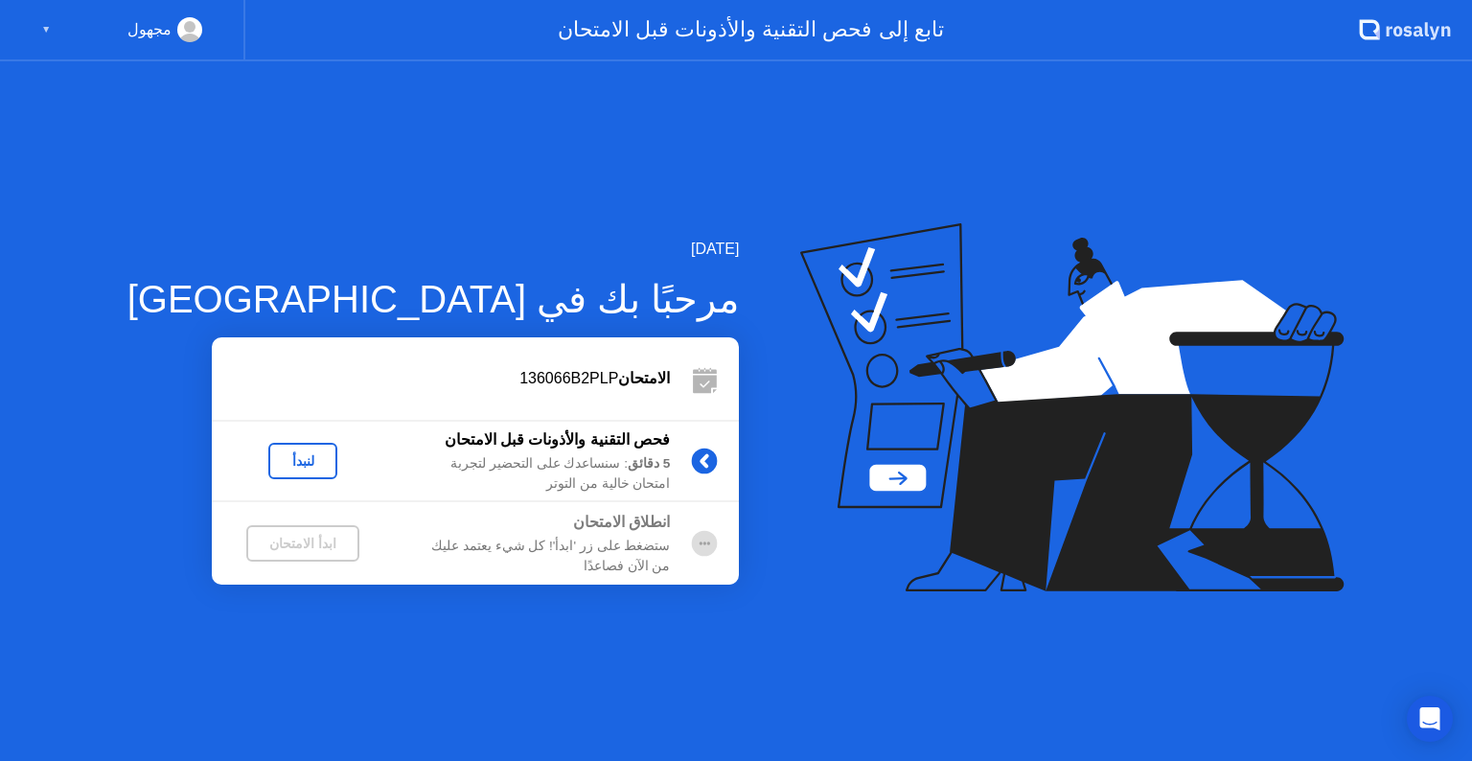
click at [276, 461] on div "لنبدأ" at bounding box center [303, 460] width 54 height 15
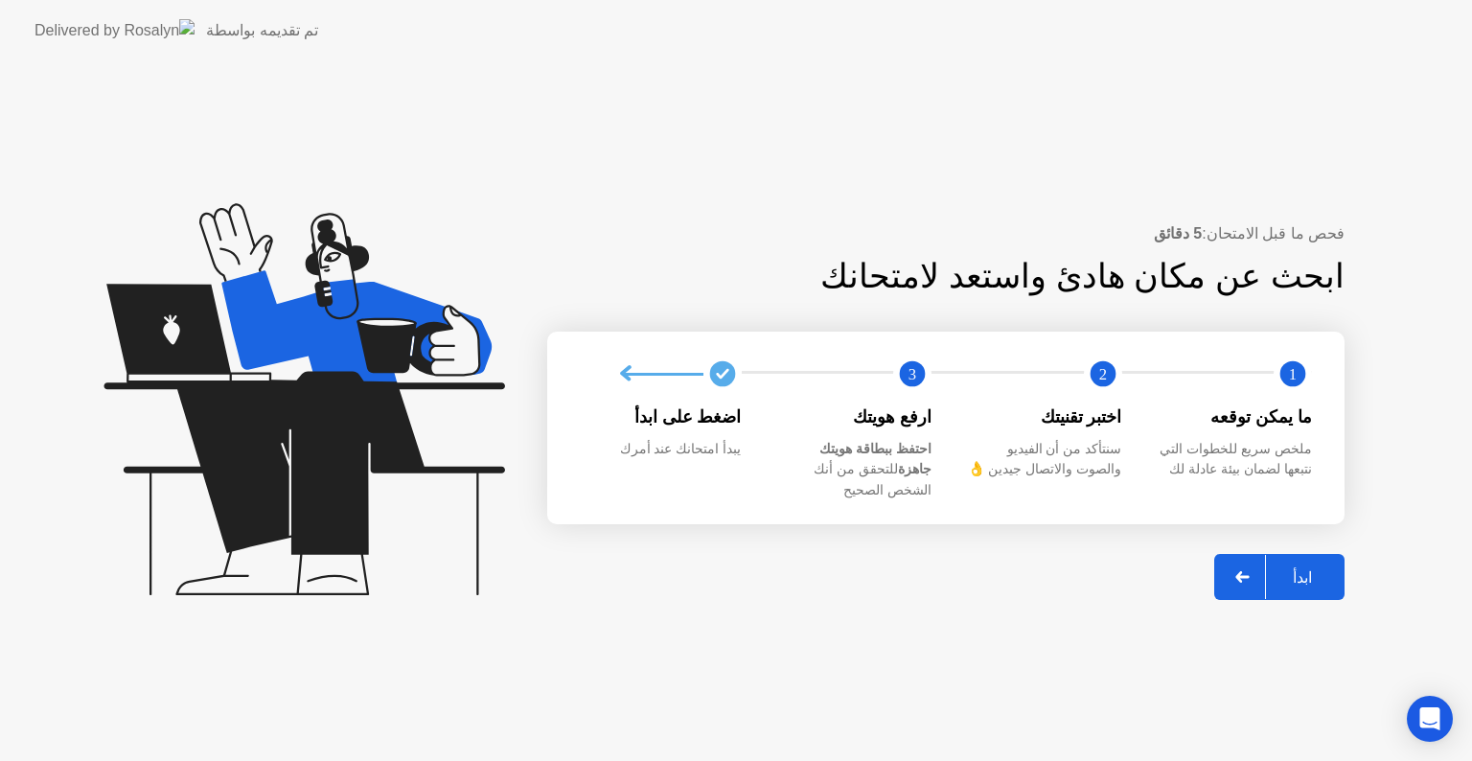
click at [1279, 568] on div "ابدأ" at bounding box center [1302, 577] width 73 height 18
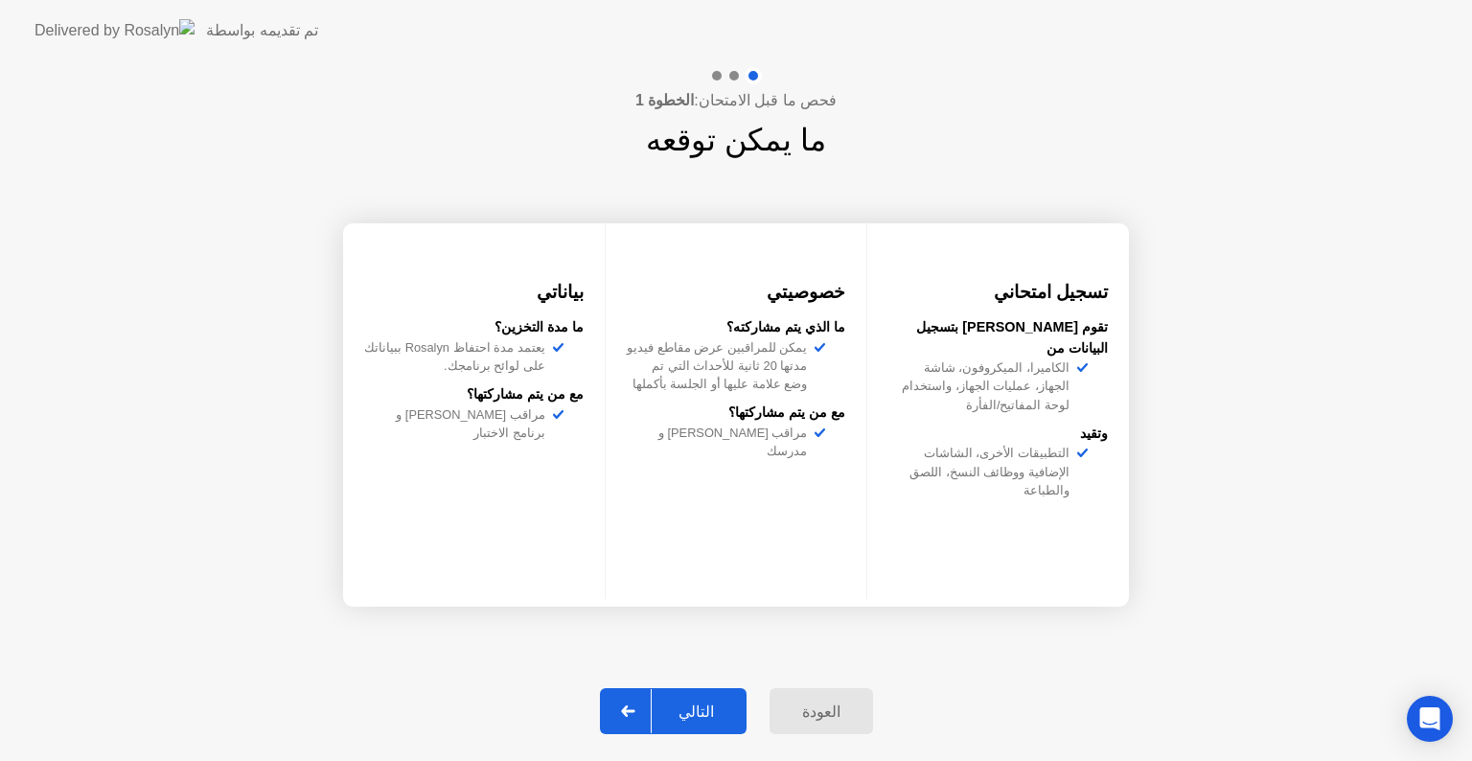
click at [683, 712] on div "التالي" at bounding box center [696, 711] width 89 height 18
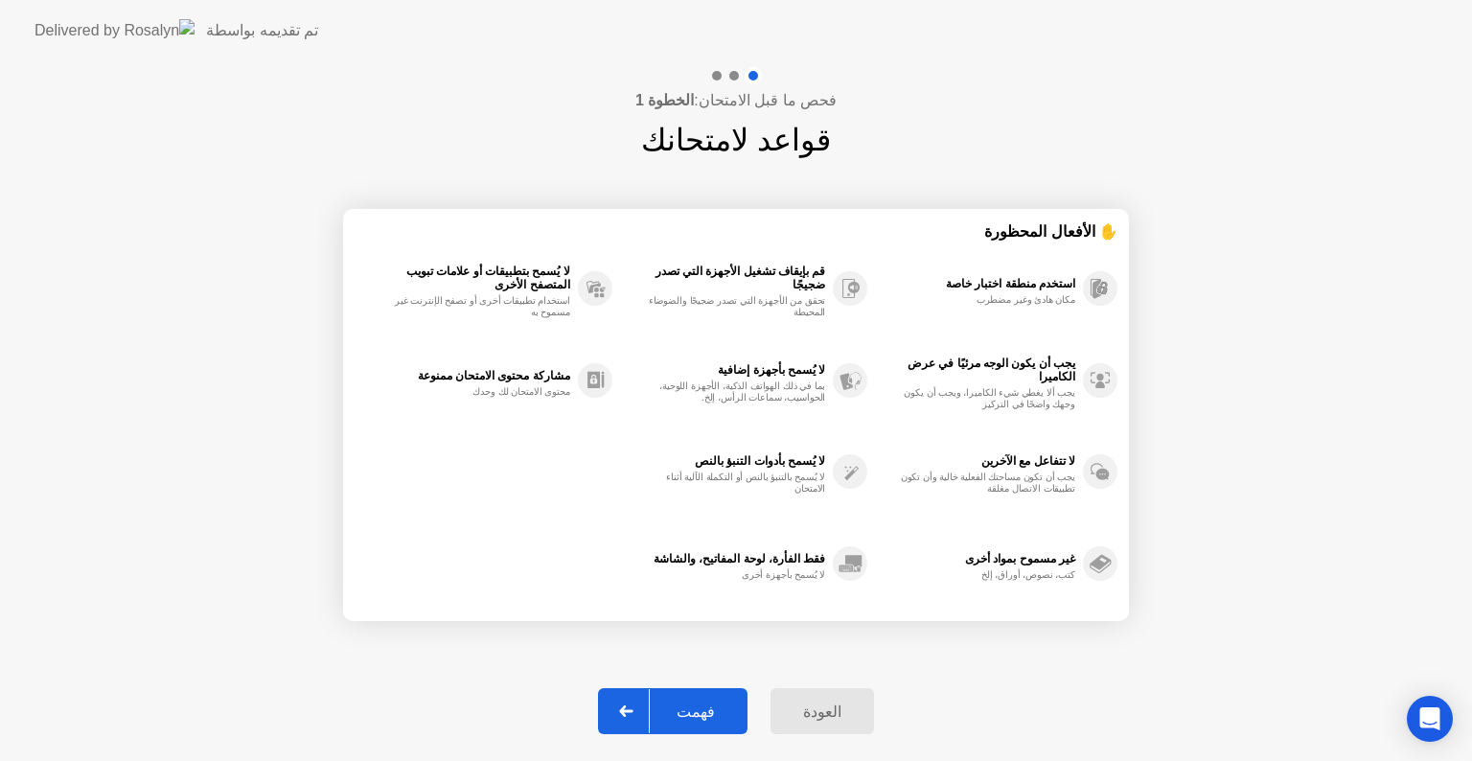
click at [632, 709] on icon at bounding box center [625, 710] width 13 height 11
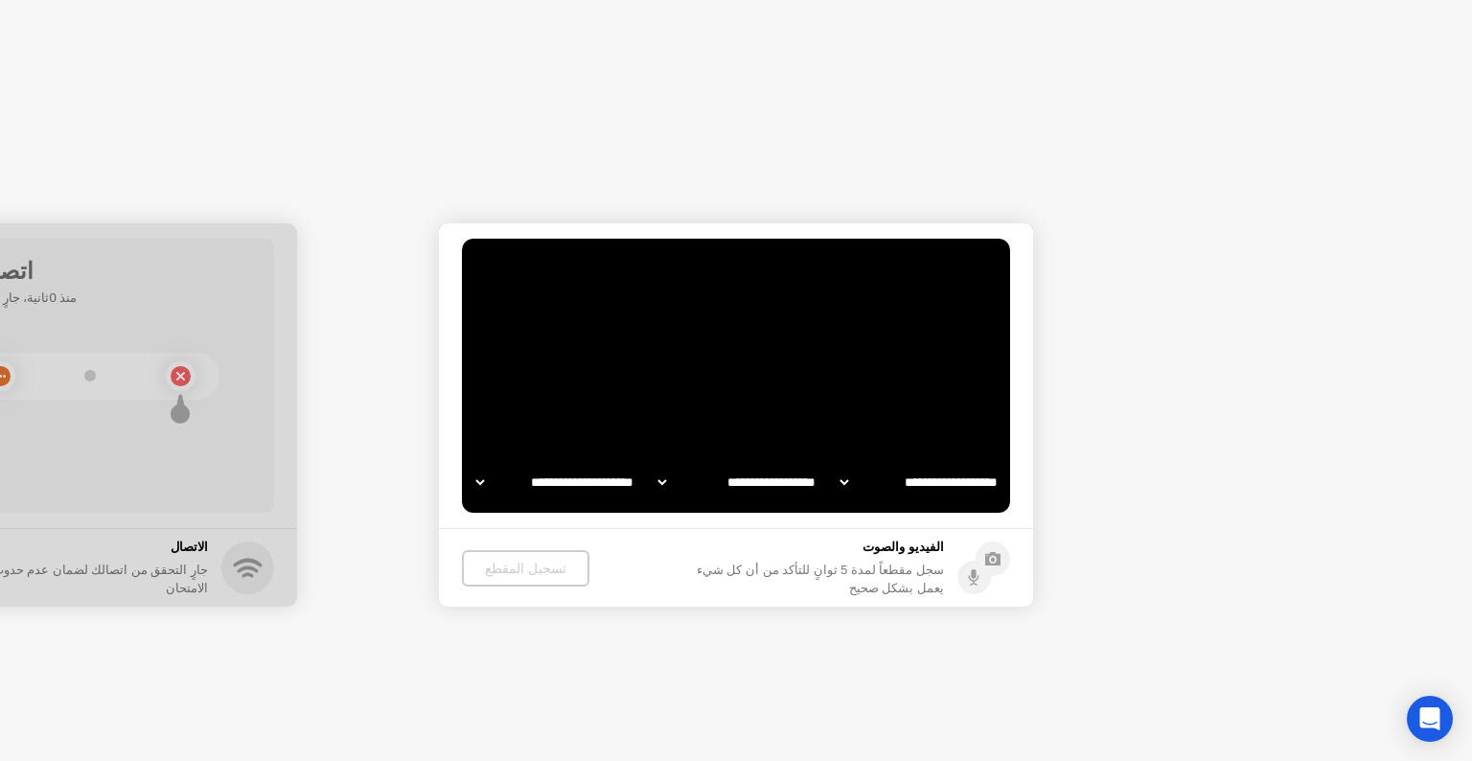
select select "**********"
select select "*******"
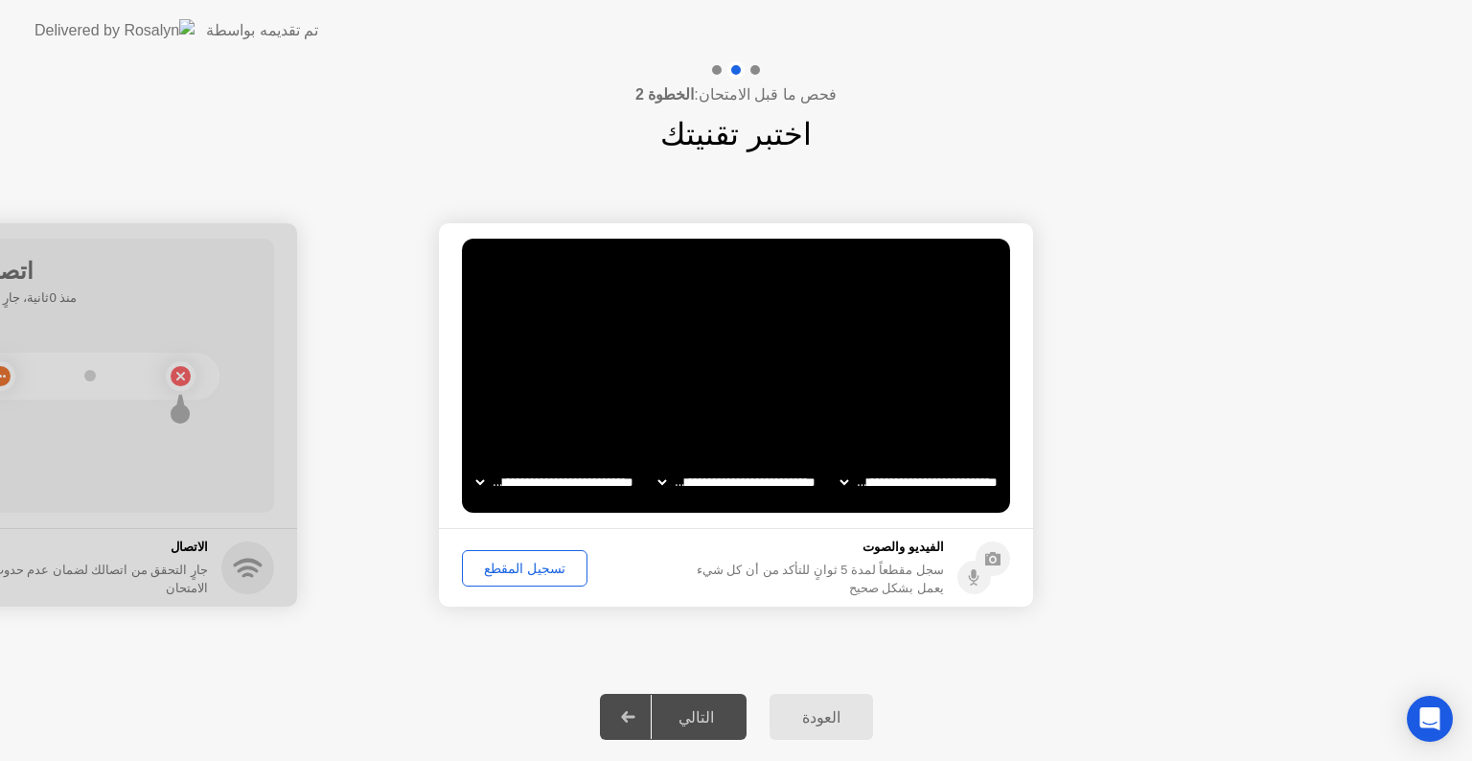
click at [520, 575] on div "تسجيل المقطع" at bounding box center [525, 567] width 112 height 15
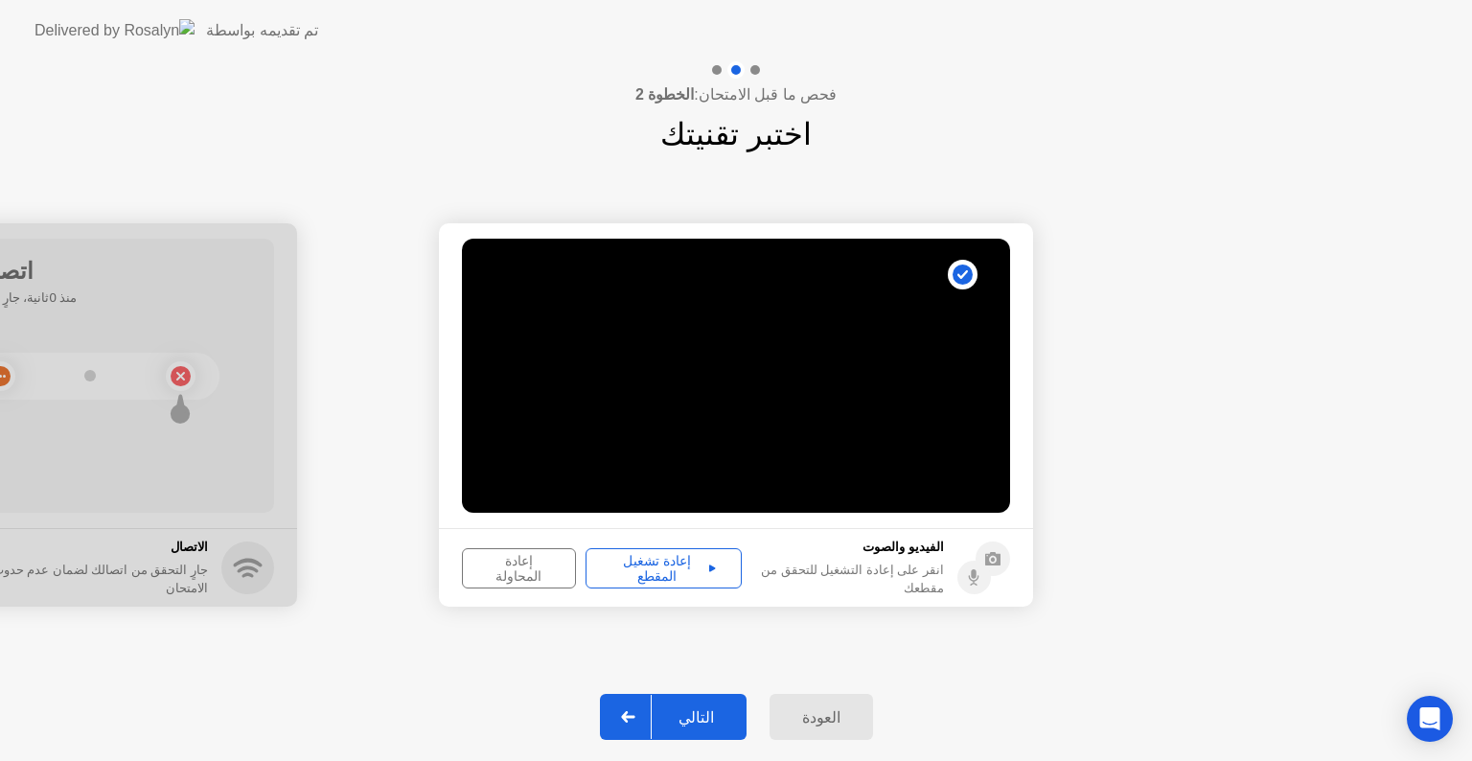
click at [663, 708] on div "التالي" at bounding box center [696, 717] width 89 height 18
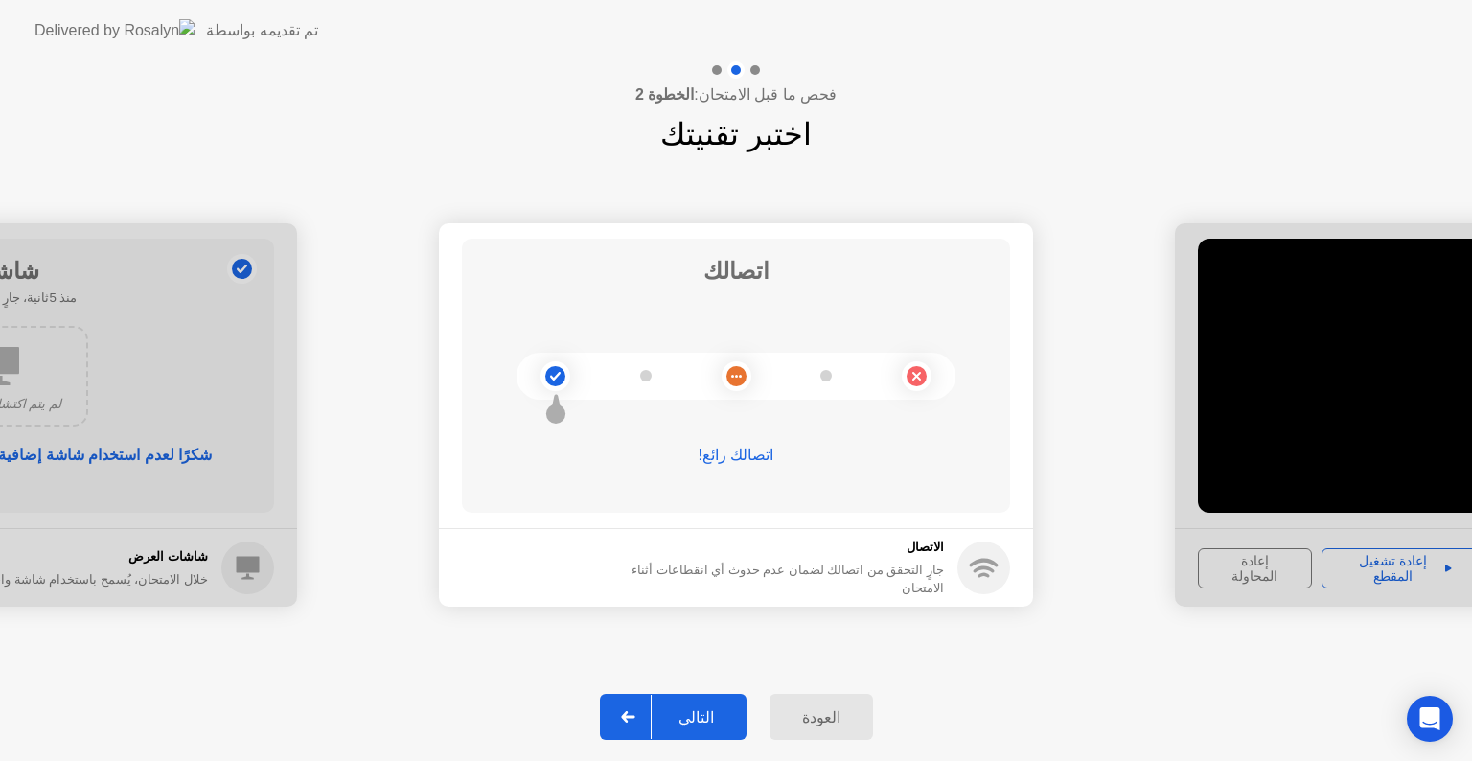
click at [694, 708] on div "التالي" at bounding box center [696, 717] width 89 height 18
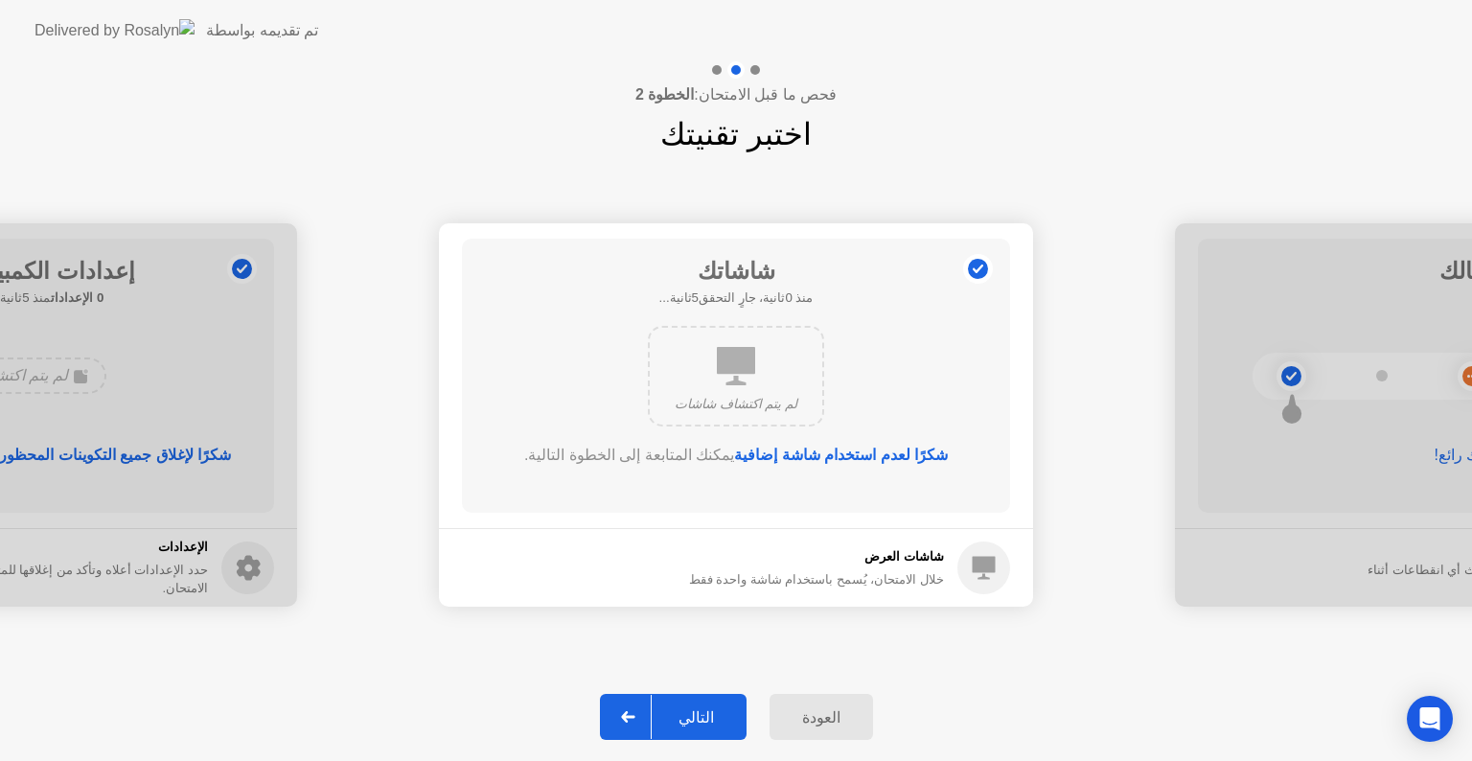
click at [694, 708] on div "التالي" at bounding box center [696, 717] width 89 height 18
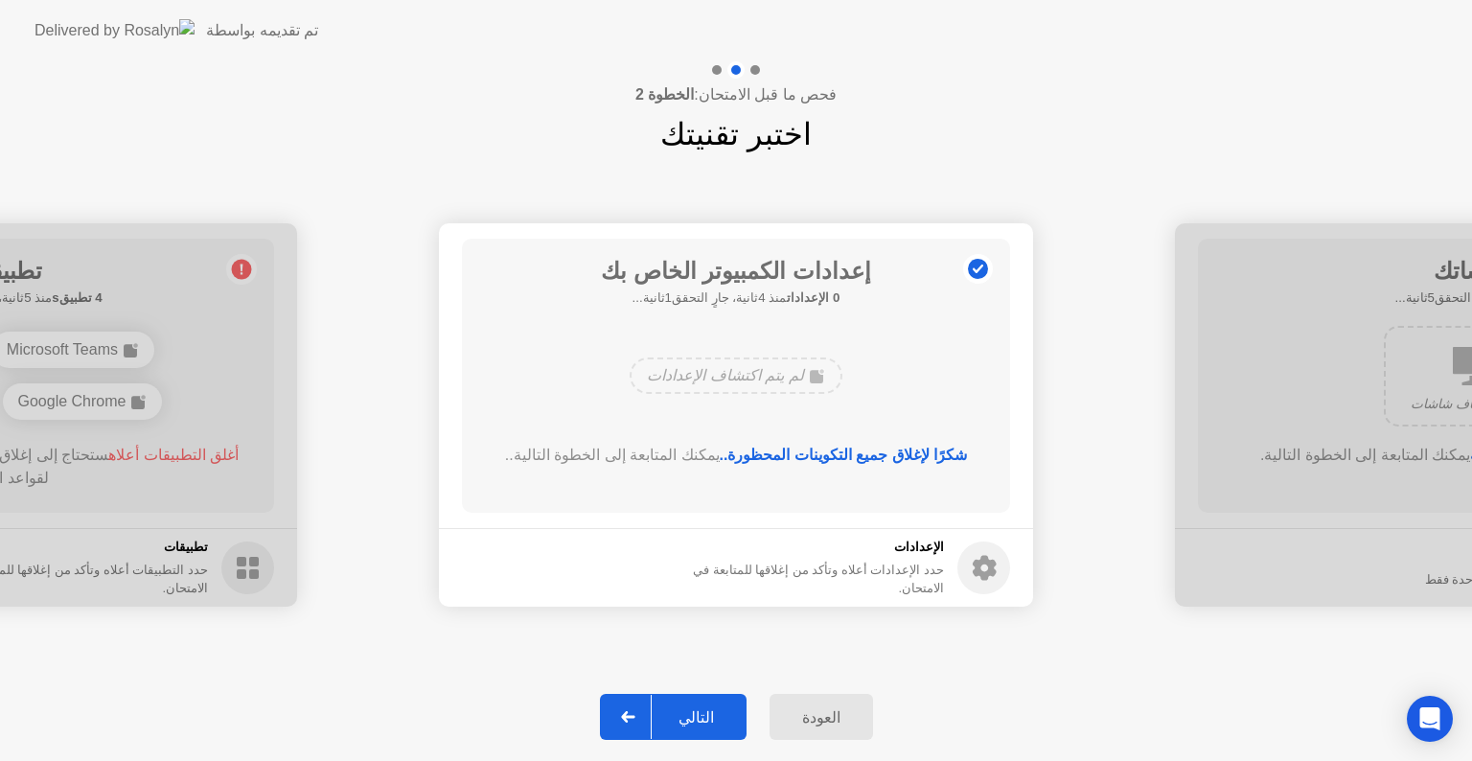
click at [694, 708] on div "التالي" at bounding box center [696, 717] width 89 height 18
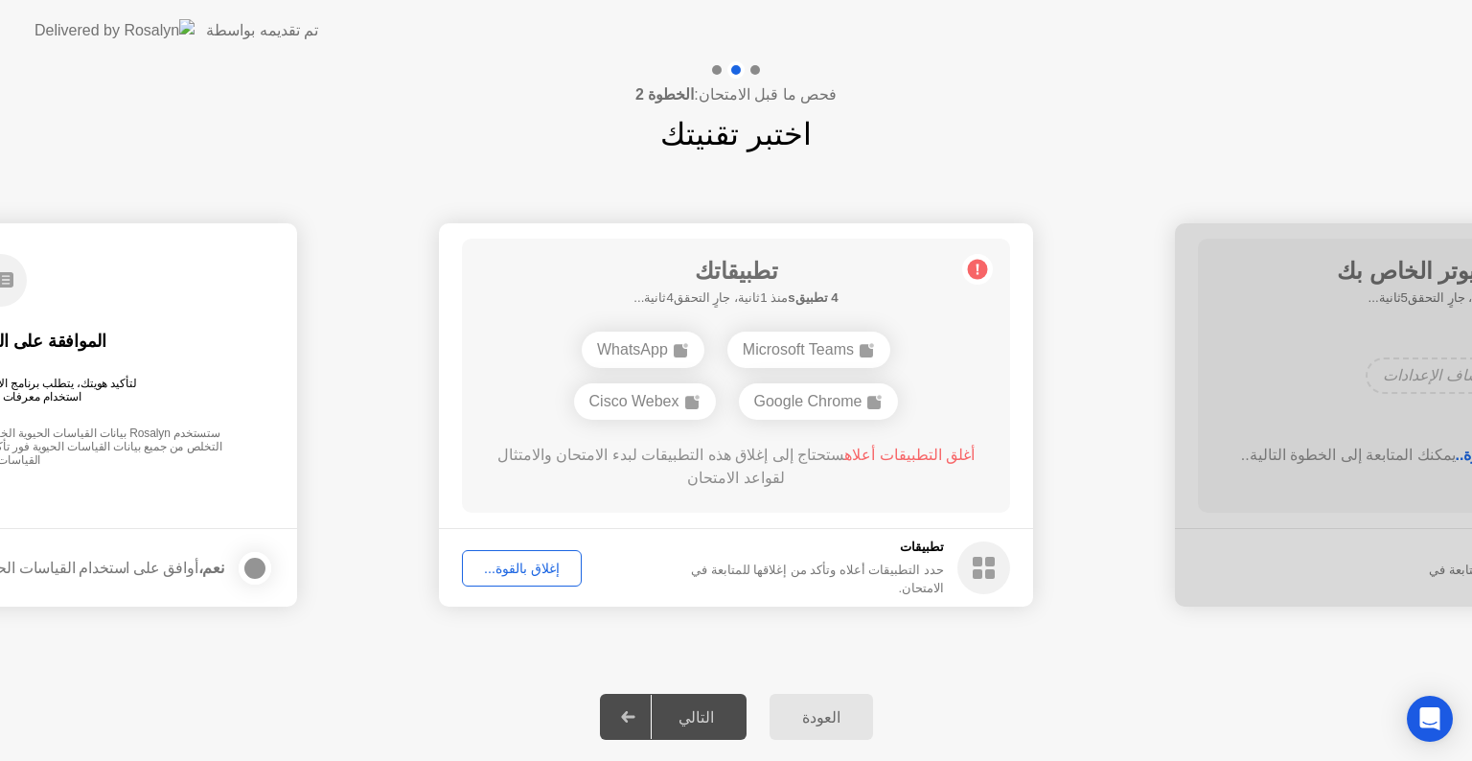
click at [508, 569] on div "إغلاق بالقوة..." at bounding box center [522, 567] width 106 height 15
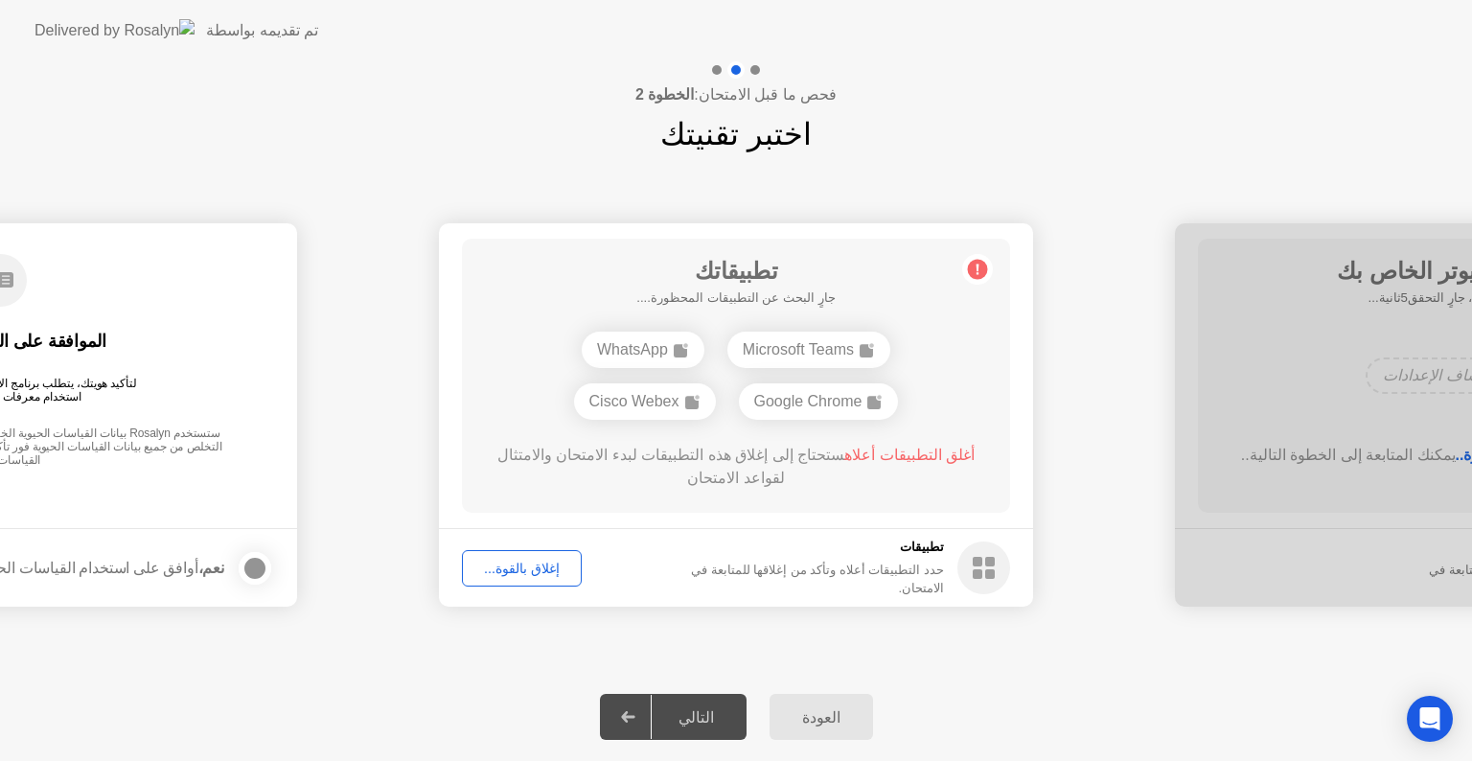
click at [513, 571] on div "إغلاق بالقوة..." at bounding box center [522, 567] width 106 height 15
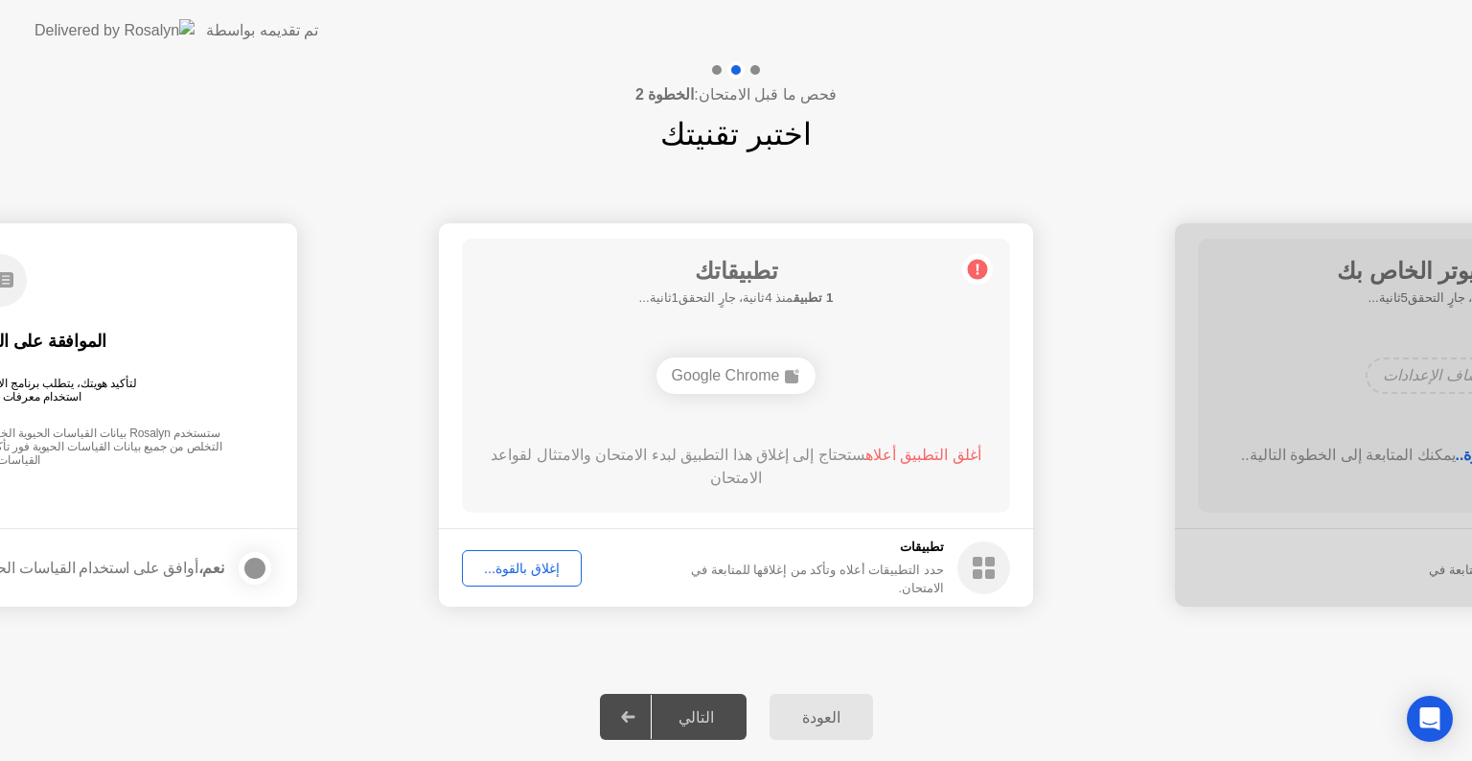
click at [511, 573] on div "إغلاق بالقوة..." at bounding box center [522, 567] width 106 height 15
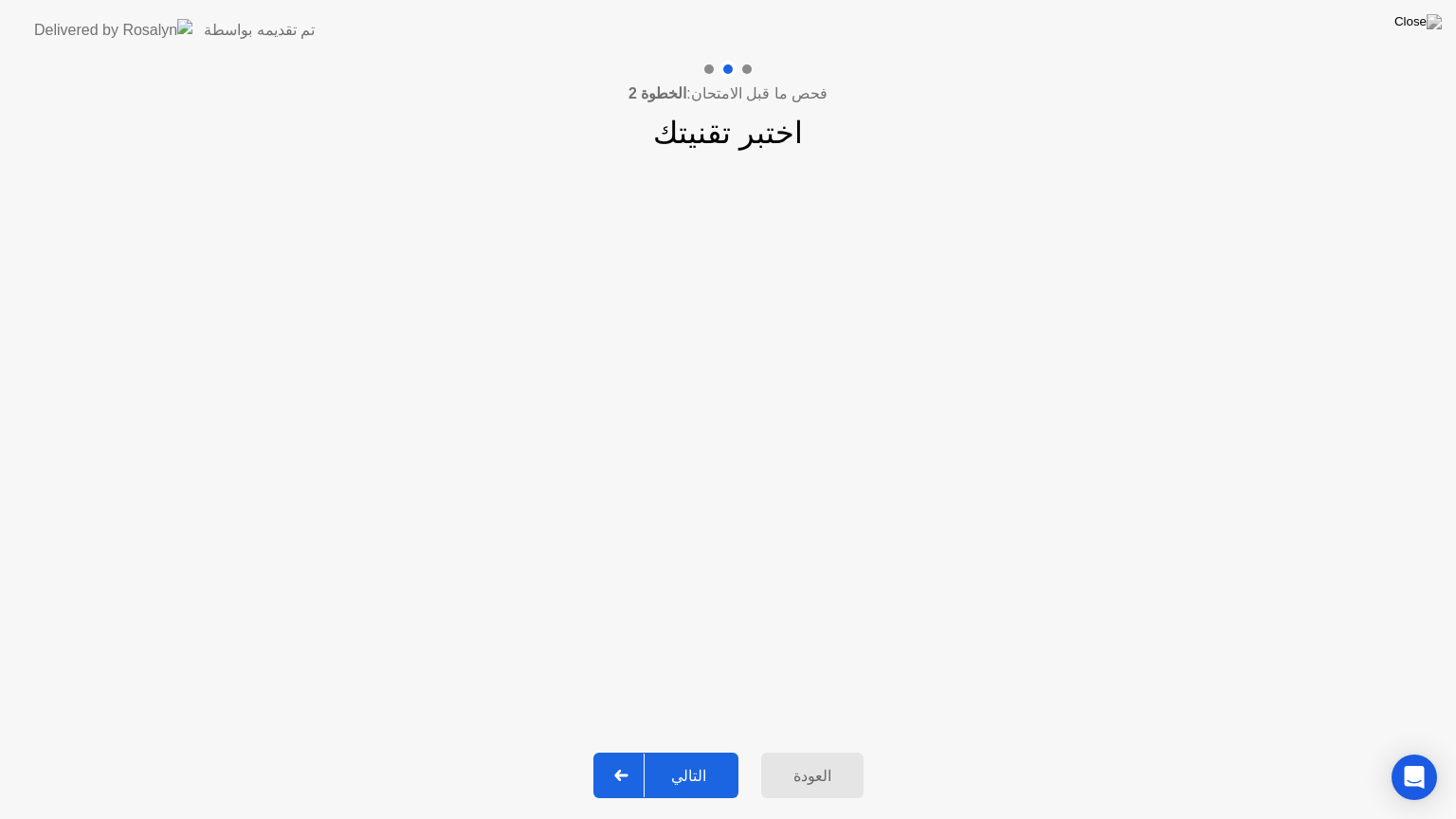
click at [684, 752] on div "التالي" at bounding box center [688, 775] width 88 height 18
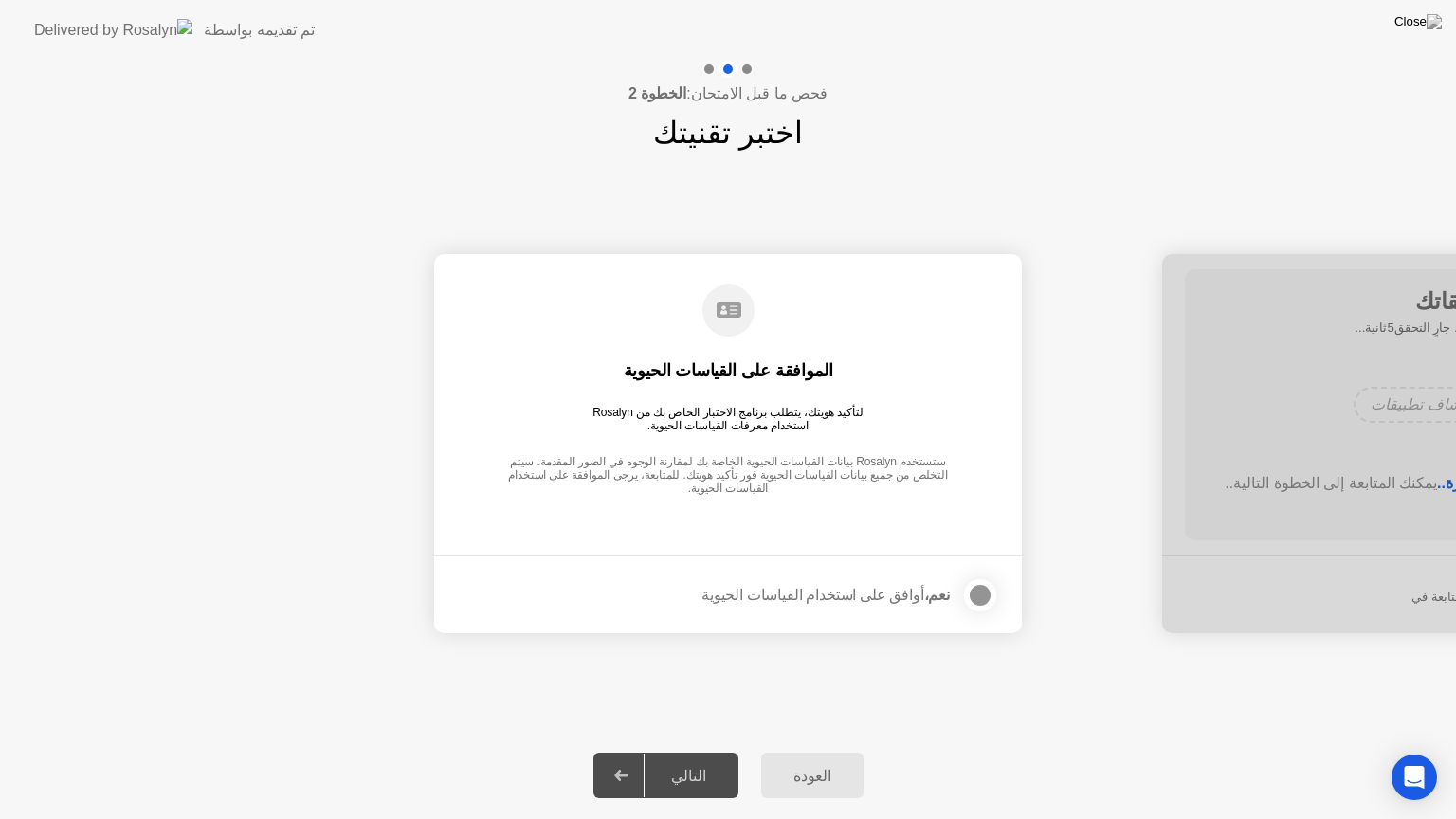
click at [985, 584] on div at bounding box center [979, 594] width 23 height 23
click at [694, 752] on button "التالي" at bounding box center [666, 775] width 145 height 46
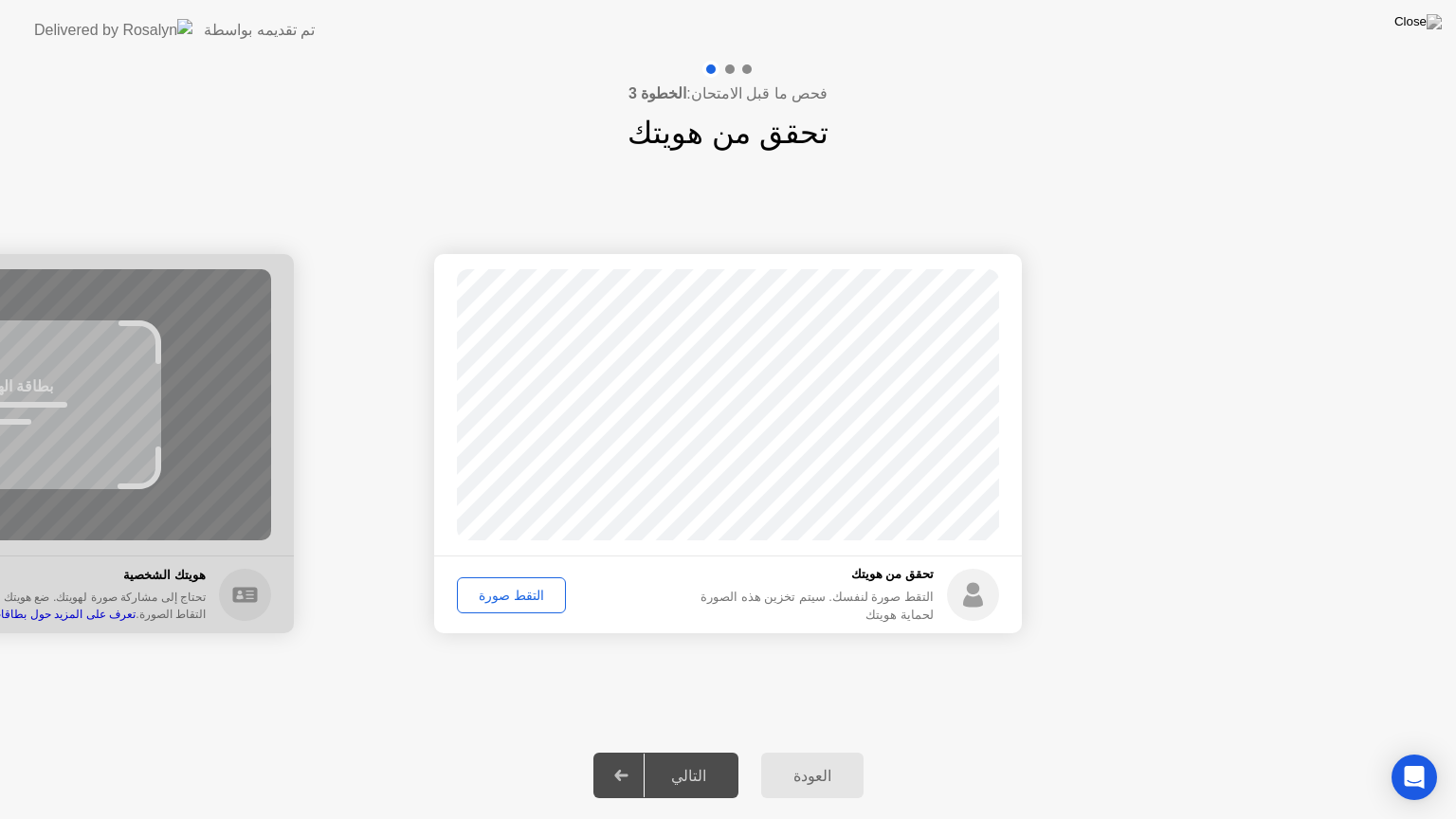
click at [510, 591] on div "التقط صورة" at bounding box center [511, 594] width 96 height 15
click at [657, 752] on div "التالي" at bounding box center [688, 775] width 88 height 18
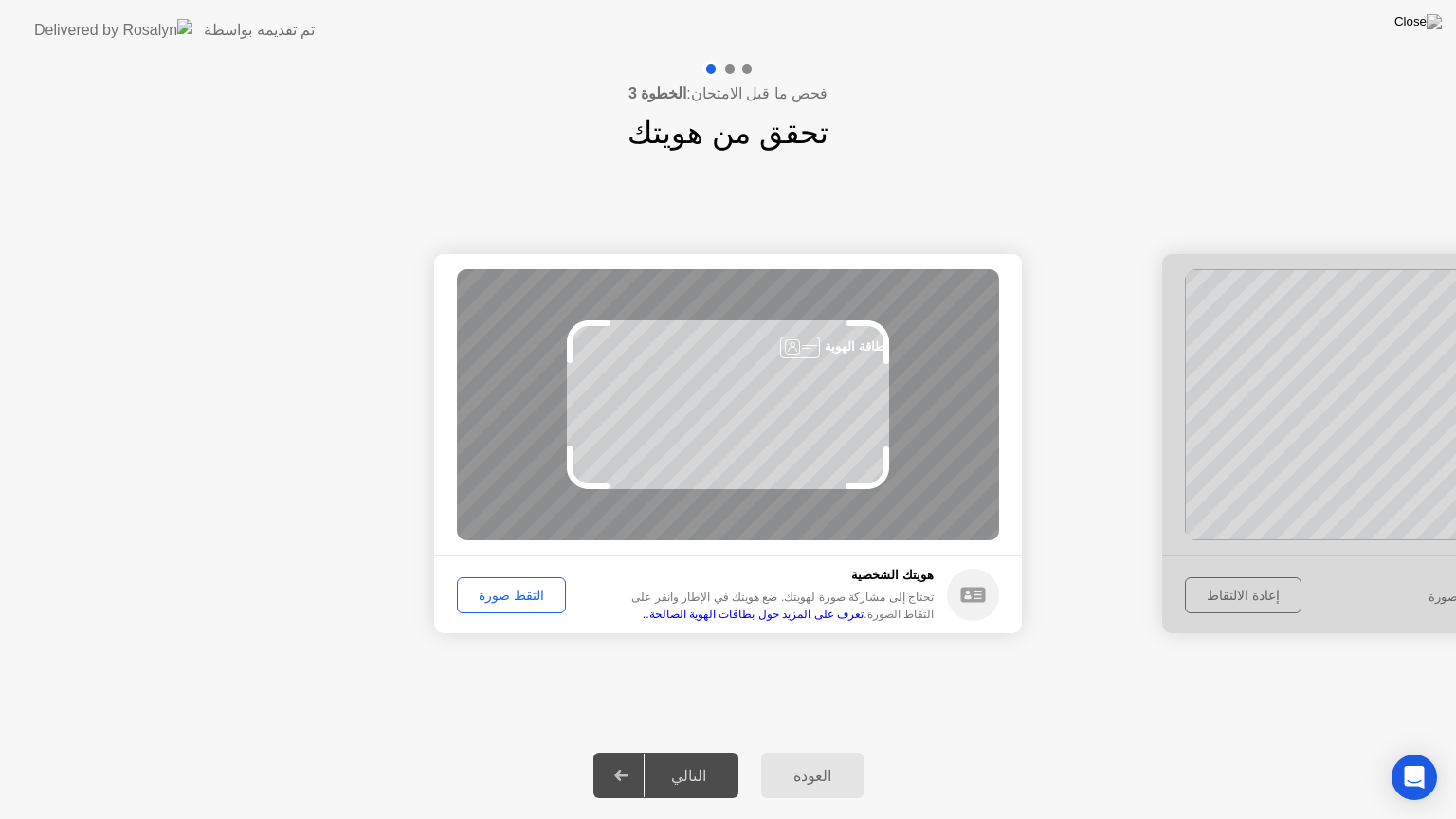
click at [796, 439] on div "بطاقة الهوية" at bounding box center [728, 405] width 542 height 271
click at [514, 601] on div "التقط صورة" at bounding box center [511, 594] width 96 height 15
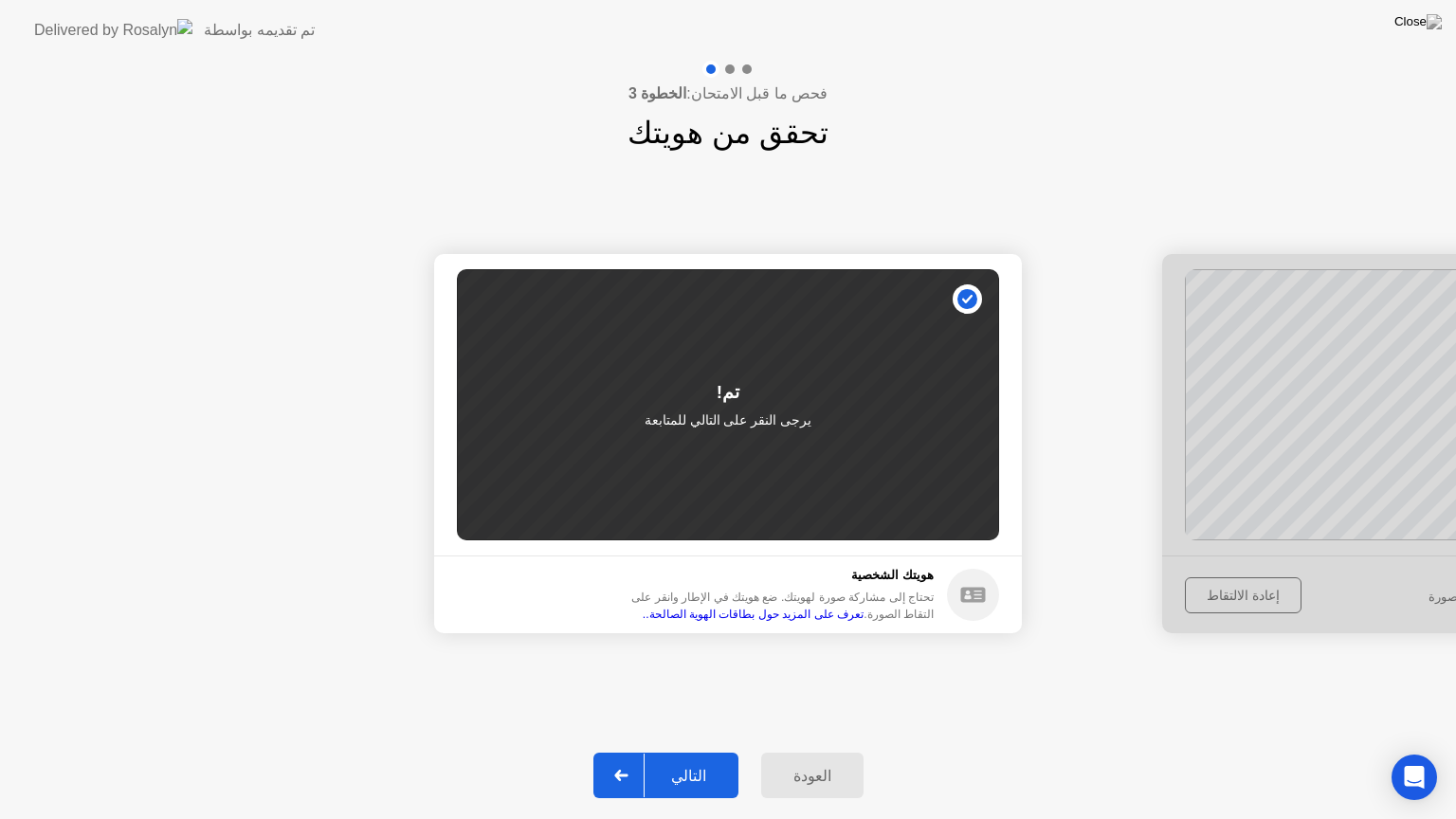
click at [682, 752] on div "التالي" at bounding box center [688, 775] width 88 height 18
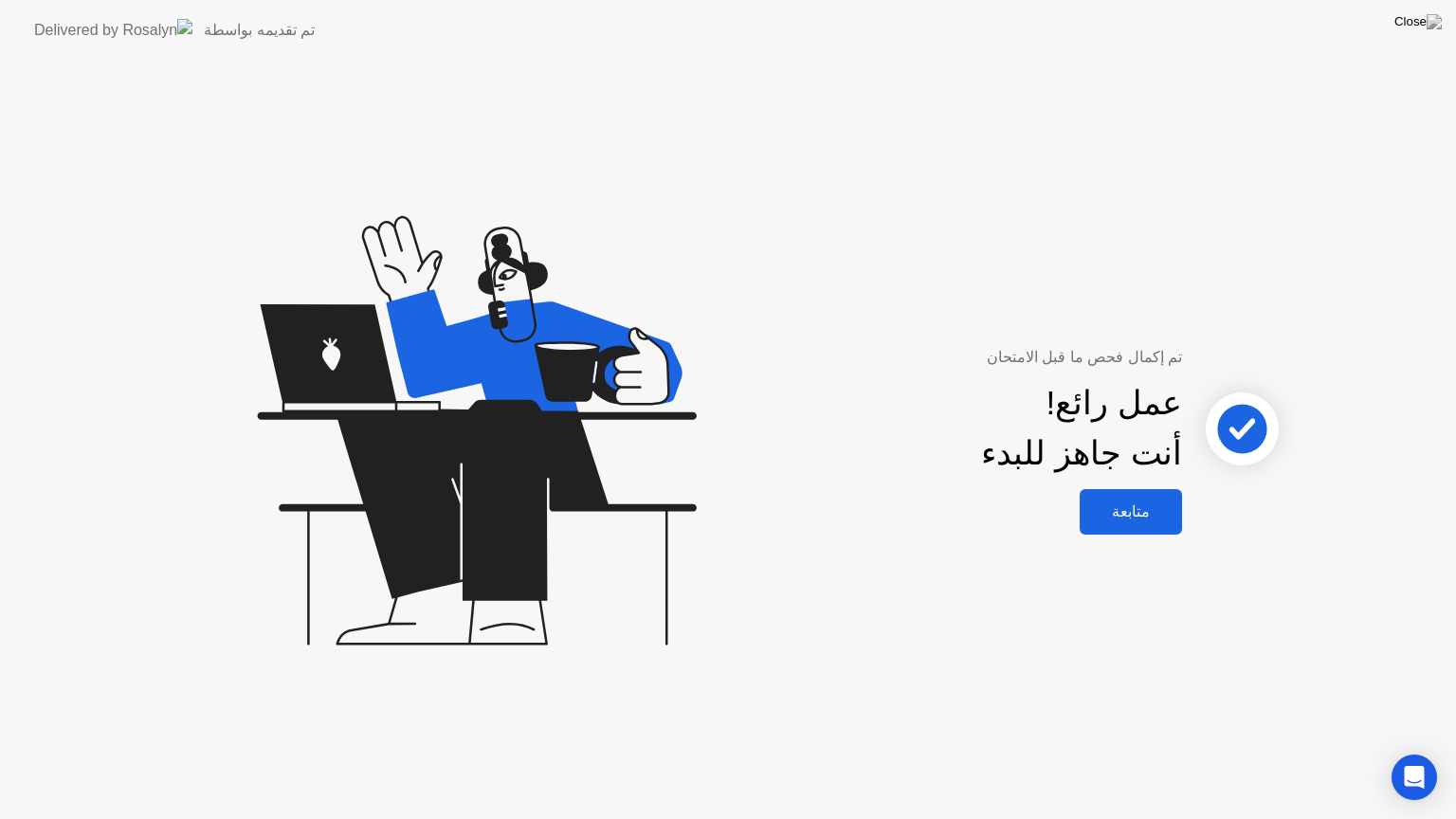
click at [1138, 511] on div "متابعة" at bounding box center [1131, 511] width 91 height 18
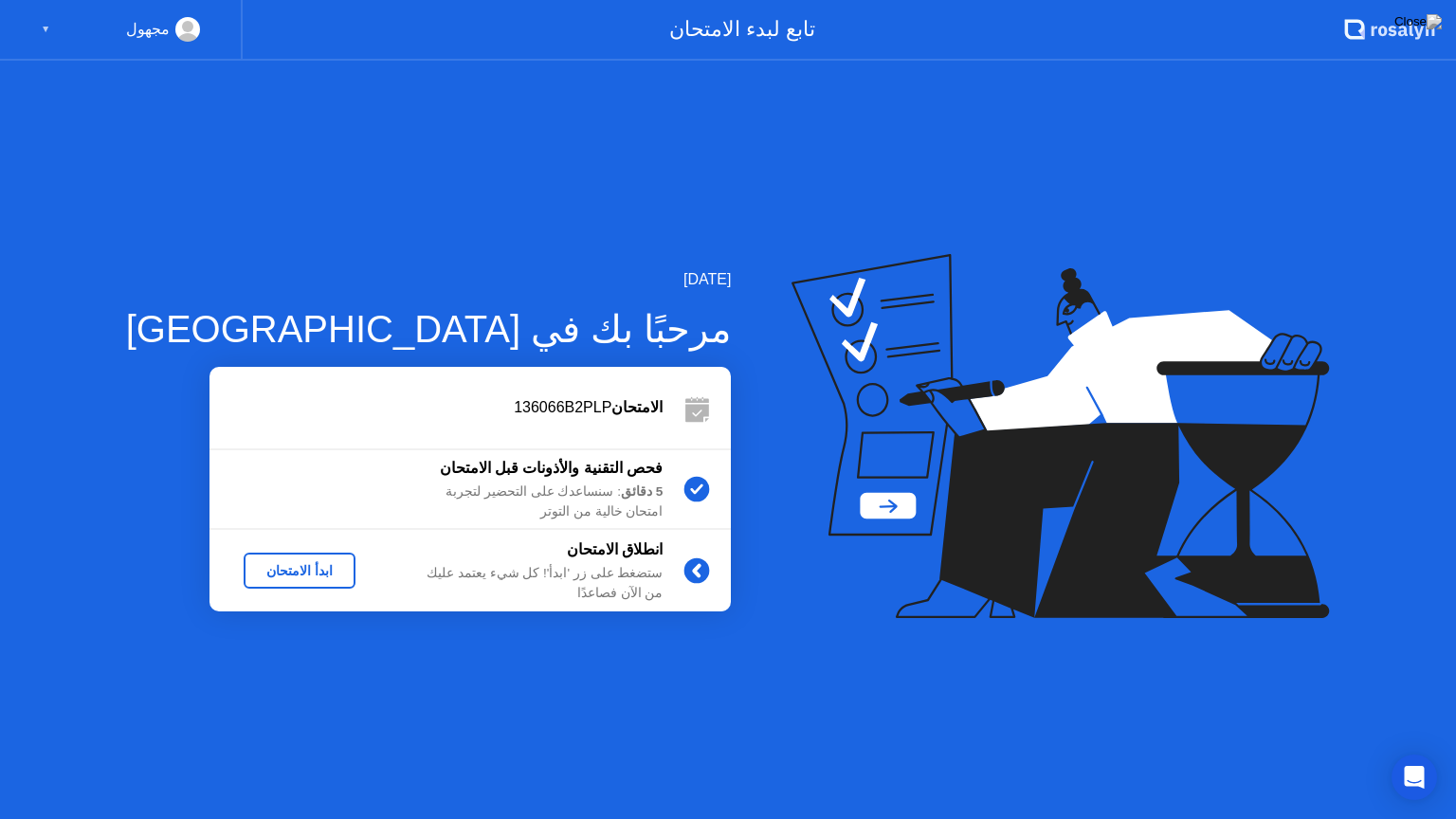
click at [265, 573] on div "ابدأ الامتحان" at bounding box center [300, 570] width 97 height 15
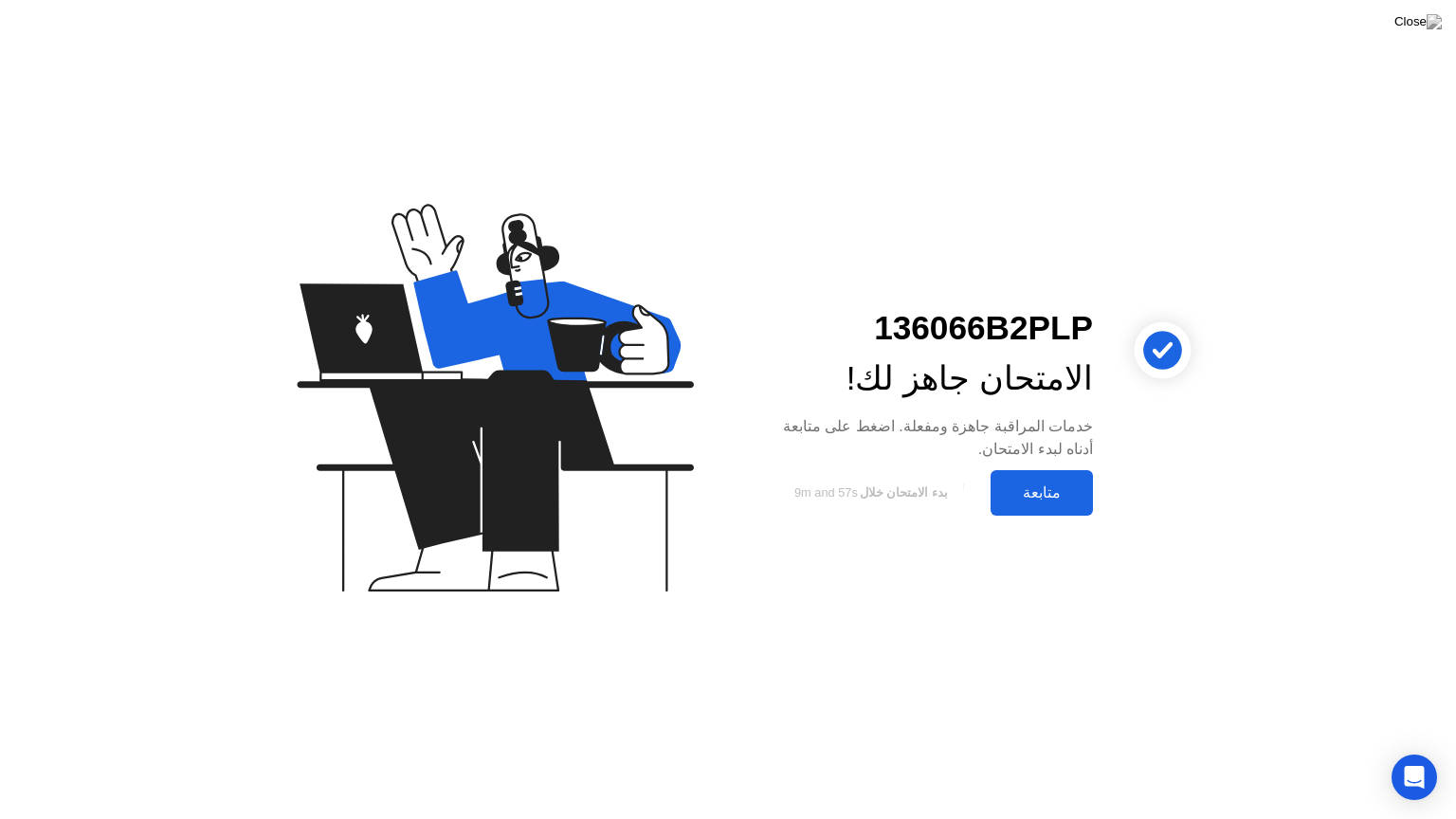
click at [1038, 489] on div "متابعة" at bounding box center [1042, 493] width 91 height 18
